Goal: Find specific page/section: Find specific page/section

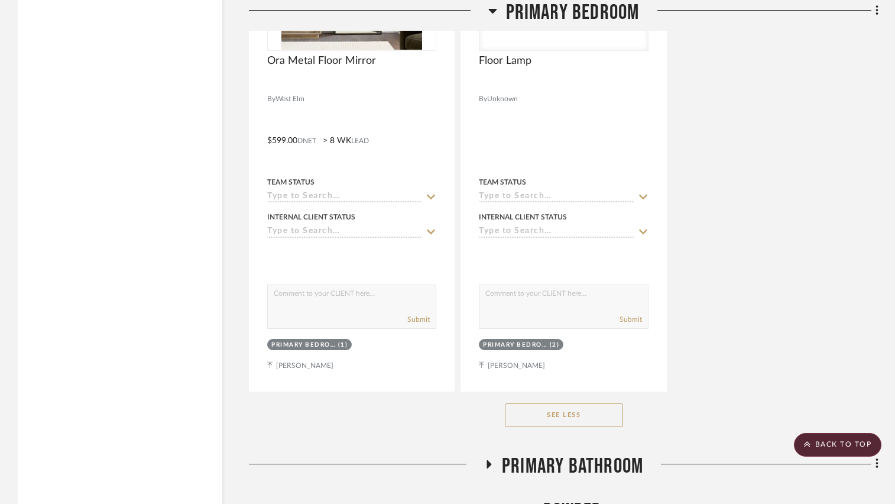
scroll to position [3686, 0]
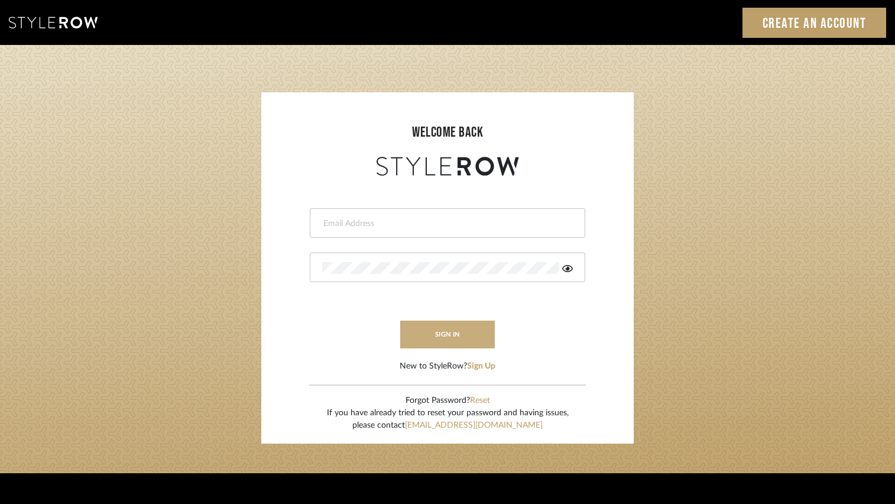
type input "regina@coastal-interiors.com"
click at [410, 333] on button "sign in" at bounding box center [447, 334] width 95 height 28
